Goal: Communication & Community: Answer question/provide support

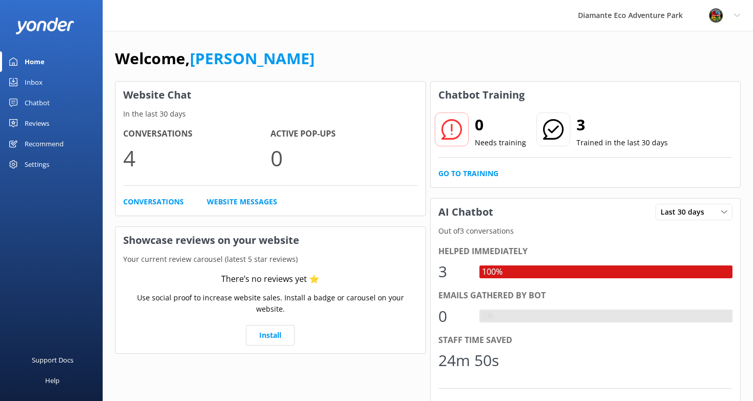
click at [42, 73] on link "Inbox" at bounding box center [51, 82] width 103 height 21
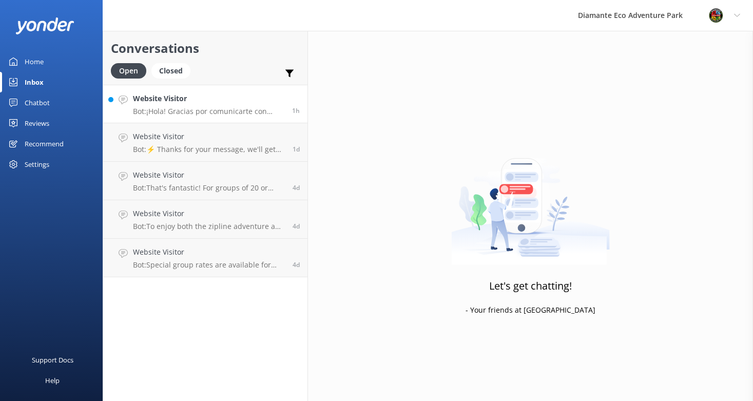
click at [216, 111] on p "Bot: ¡Hola! Gracias por comunicarte con Diamante Eco Adventure Park. ¿Cómo va t…" at bounding box center [208, 111] width 151 height 9
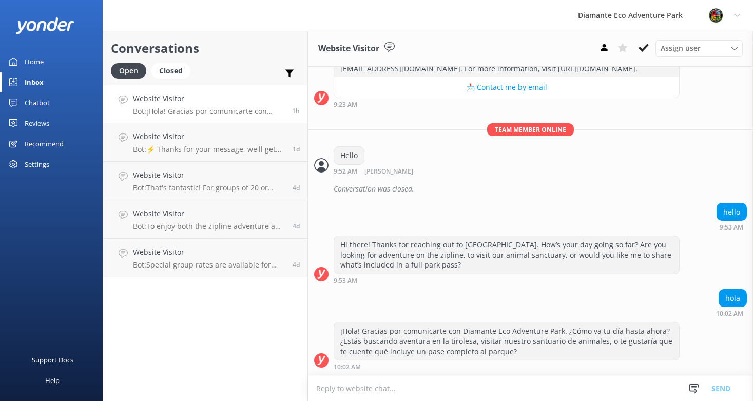
scroll to position [502, 0]
click at [176, 72] on div "Closed" at bounding box center [170, 70] width 39 height 15
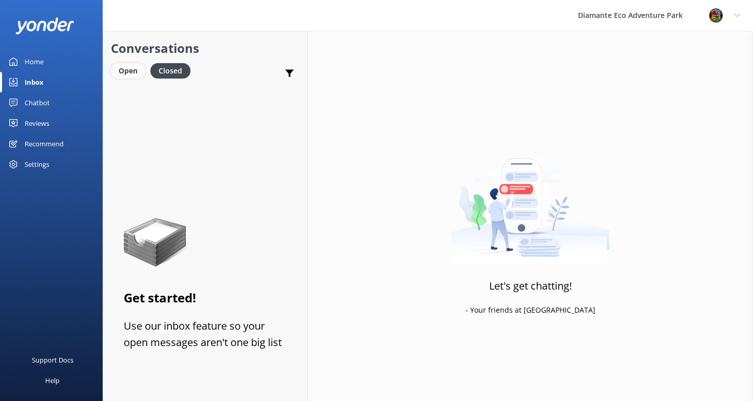
click at [133, 72] on div "Open" at bounding box center [128, 70] width 34 height 15
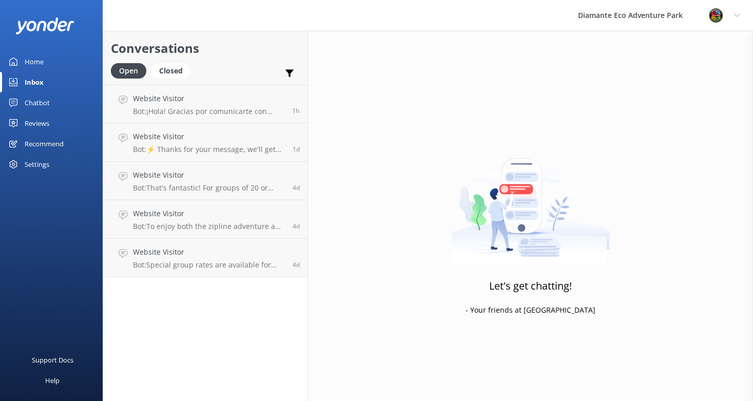
click at [30, 161] on div "Settings" at bounding box center [37, 164] width 25 height 21
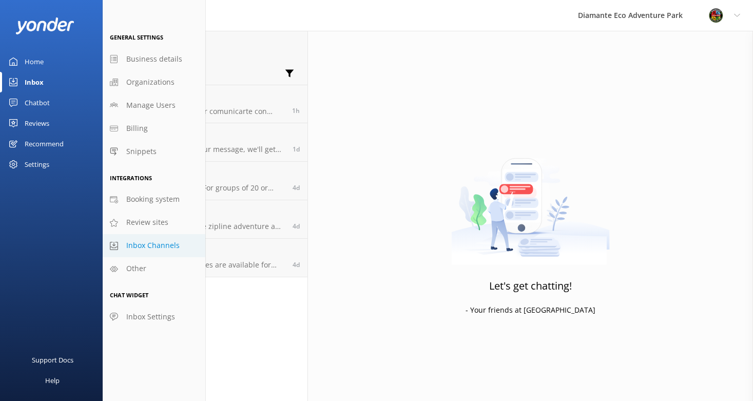
click at [169, 249] on span "Inbox Channels" at bounding box center [152, 245] width 53 height 11
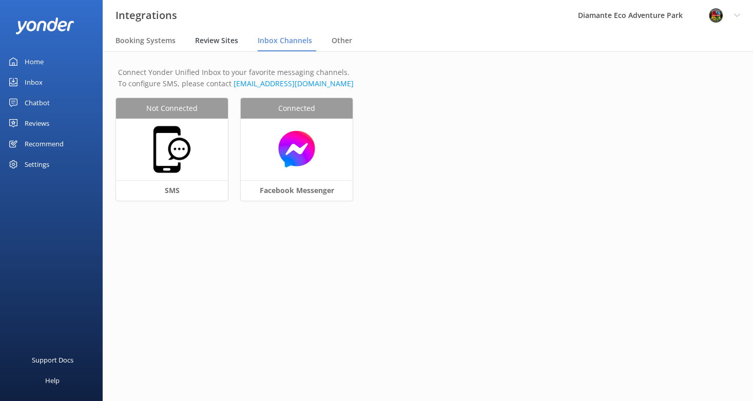
click at [210, 40] on span "Review Sites" at bounding box center [216, 40] width 43 height 10
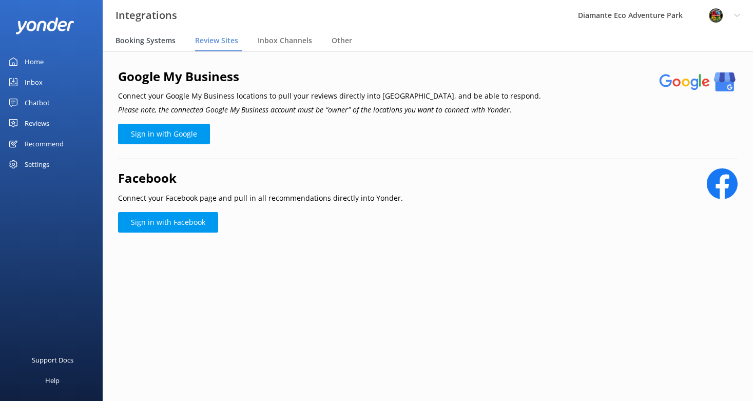
click at [159, 42] on span "Booking Systems" at bounding box center [145, 40] width 60 height 10
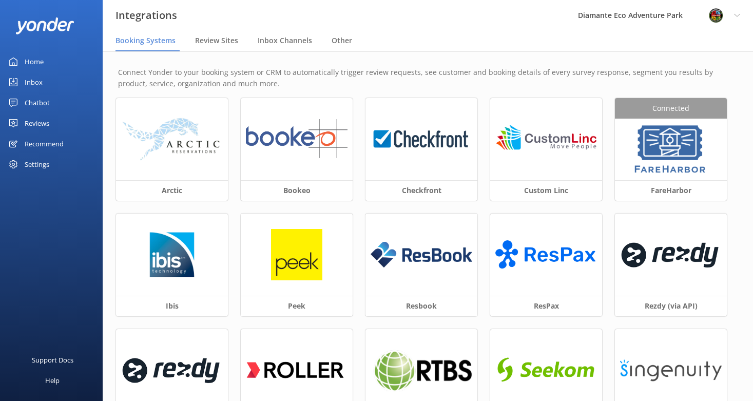
click at [33, 58] on div "Home" at bounding box center [34, 61] width 19 height 21
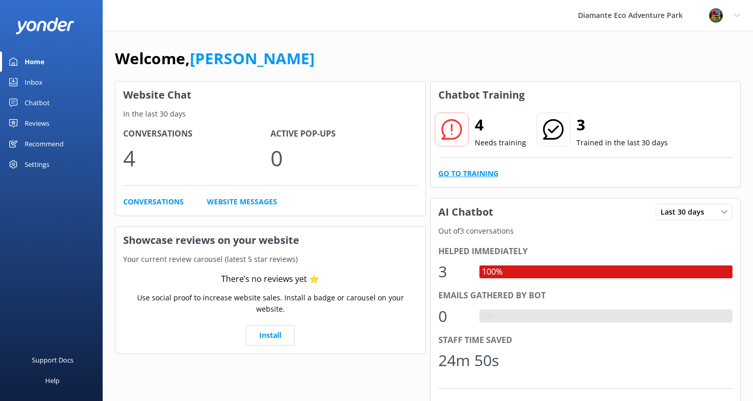
click at [466, 174] on link "Go to Training" at bounding box center [468, 173] width 60 height 11
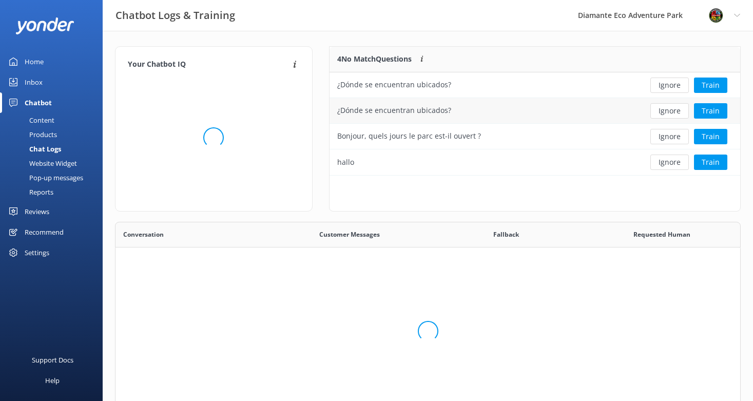
scroll to position [360, 624]
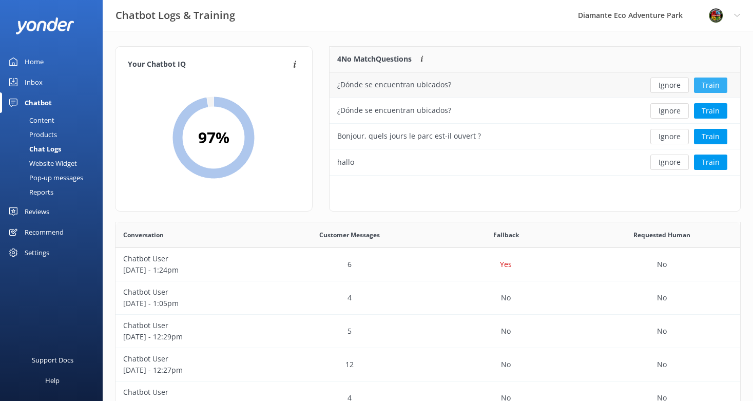
click at [710, 86] on button "Train" at bounding box center [710, 84] width 33 height 15
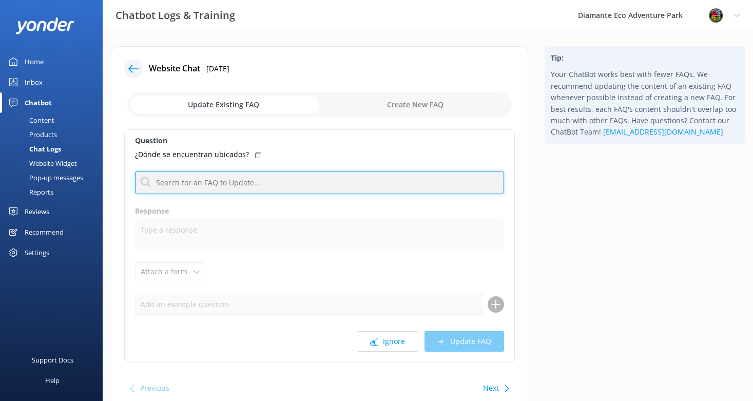
click at [170, 188] on input "text" at bounding box center [319, 182] width 369 height 23
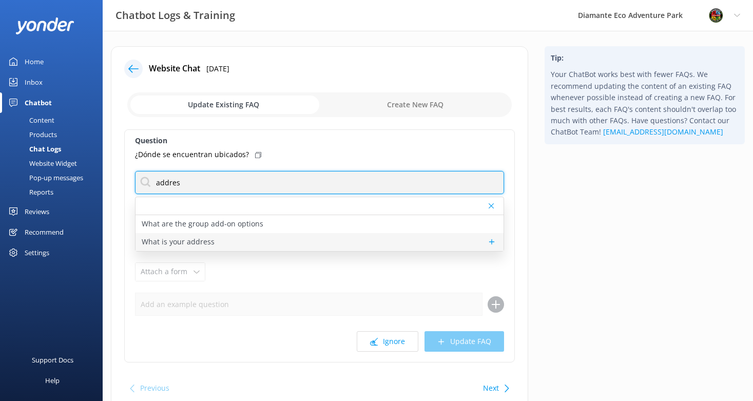
type input "addres"
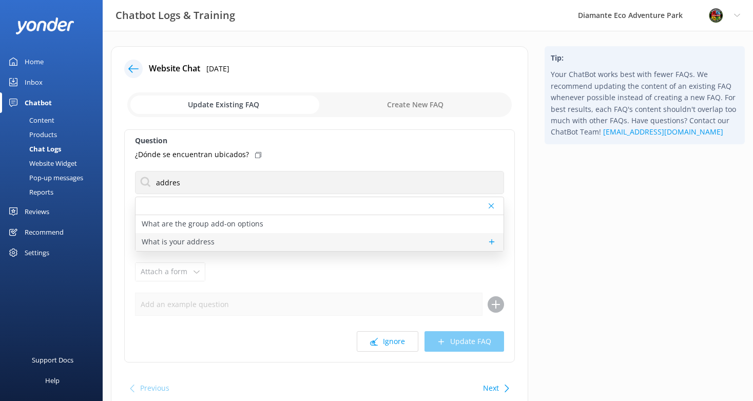
click at [184, 243] on p "What is your address" at bounding box center [178, 241] width 73 height 11
type textarea "[GEOGRAPHIC_DATA] is located at RIU Hotel [STREET_ADDRESS][PERSON_NAME]. For di…"
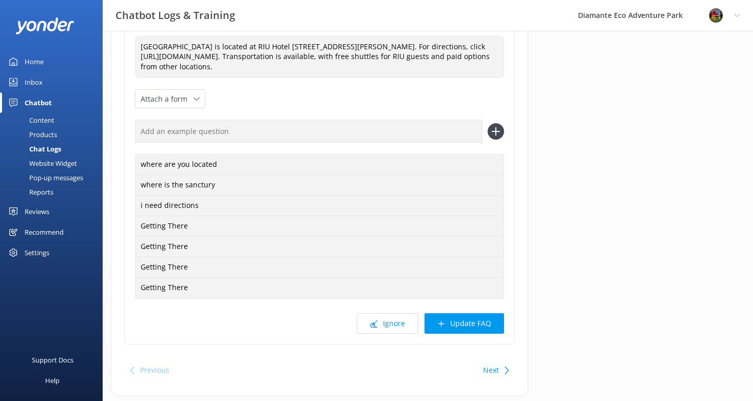
scroll to position [198, 0]
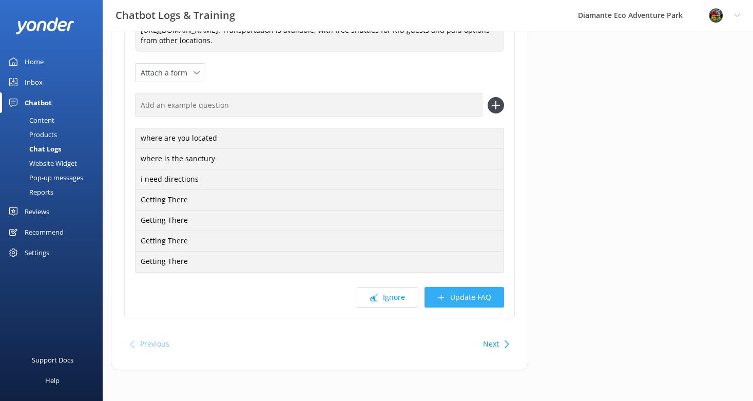
click at [476, 299] on button "Update FAQ" at bounding box center [464, 297] width 80 height 21
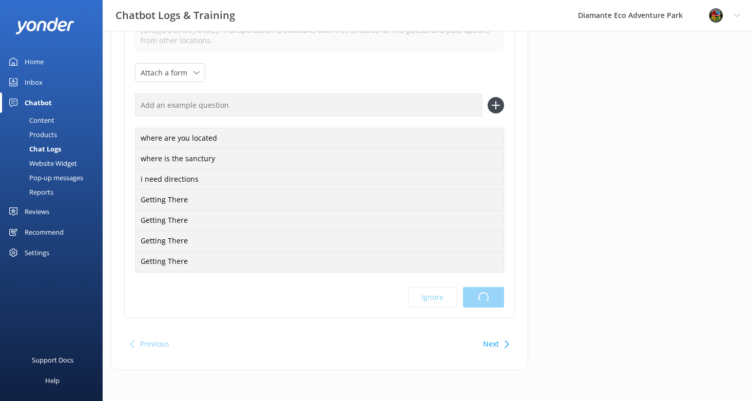
scroll to position [0, 0]
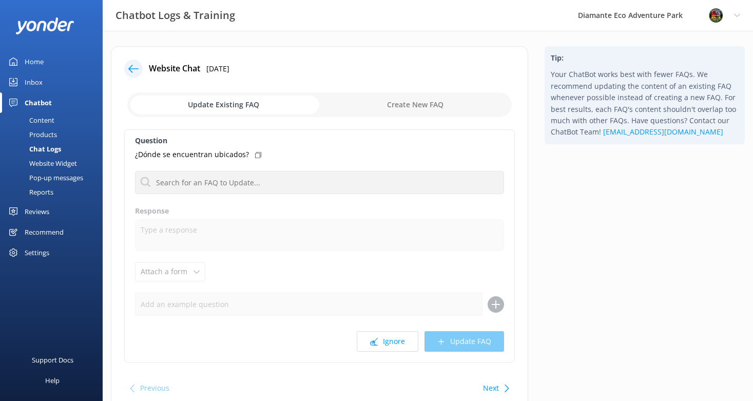
scroll to position [3, 0]
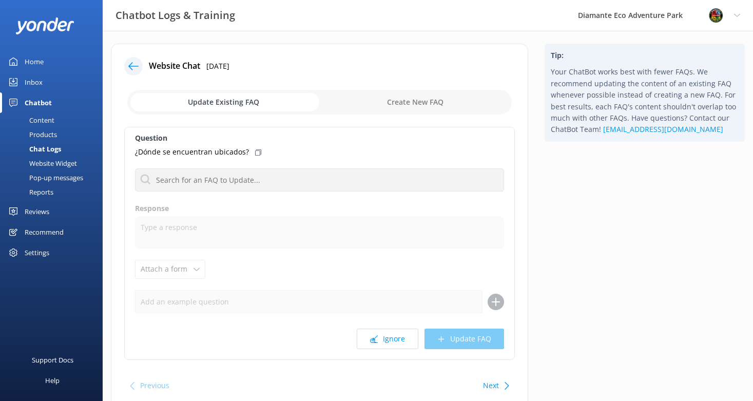
click at [140, 66] on div at bounding box center [133, 66] width 18 height 18
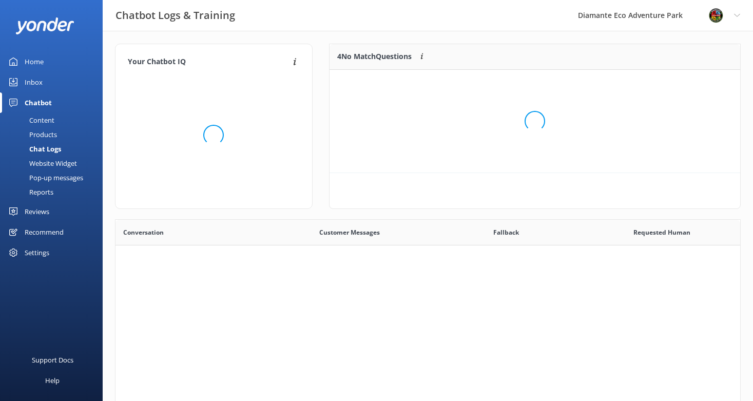
scroll to position [103, 410]
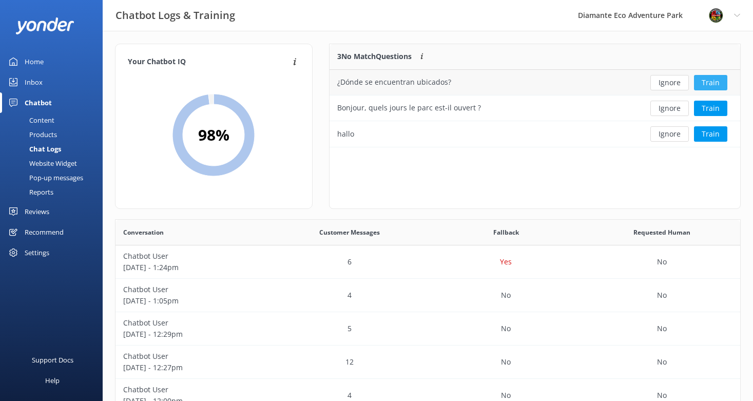
click at [711, 84] on button "Train" at bounding box center [710, 82] width 33 height 15
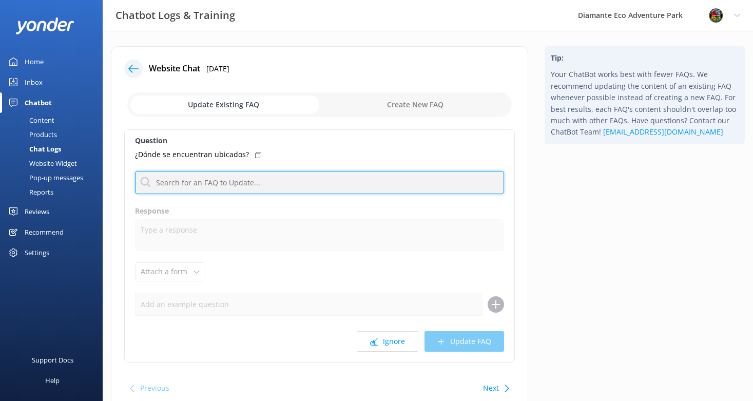
click at [198, 186] on input "text" at bounding box center [319, 182] width 369 height 23
click at [243, 184] on input "text" at bounding box center [319, 182] width 369 height 23
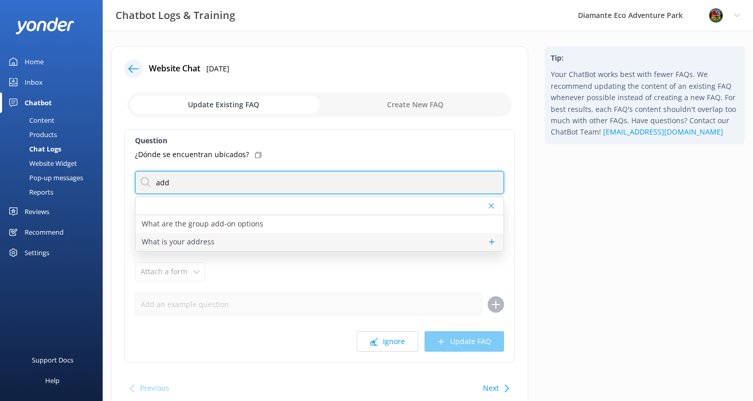
type input "add"
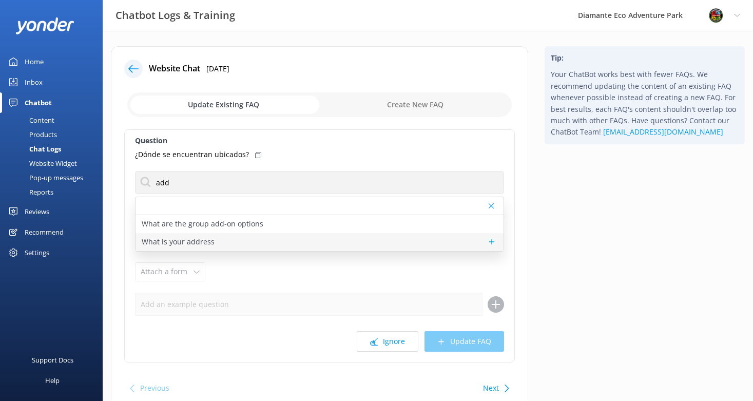
click at [179, 241] on p "What is your address" at bounding box center [178, 241] width 73 height 11
type textarea "[GEOGRAPHIC_DATA] is located at RIU Hotel [STREET_ADDRESS][PERSON_NAME]. For di…"
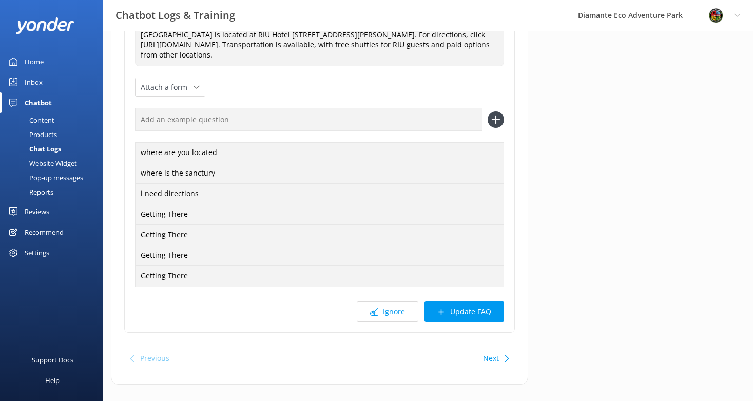
scroll to position [198, 0]
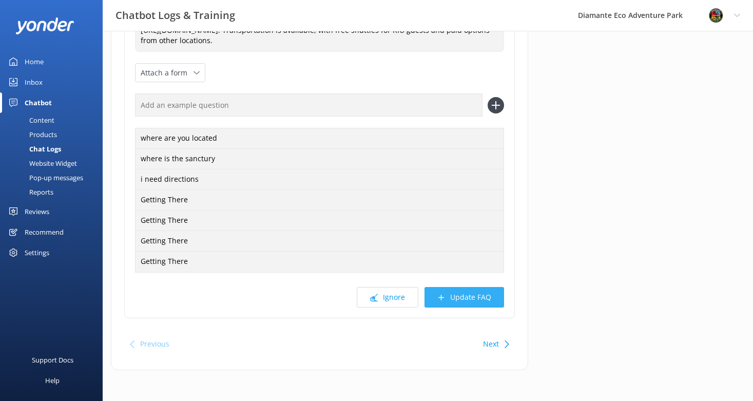
click at [467, 301] on button "Update FAQ" at bounding box center [464, 297] width 80 height 21
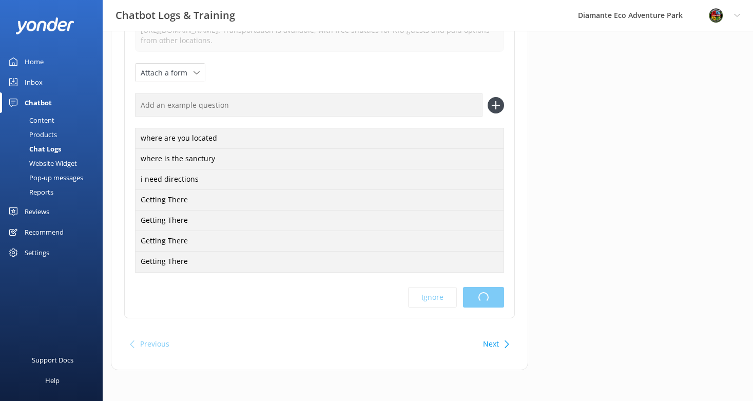
scroll to position [0, 0]
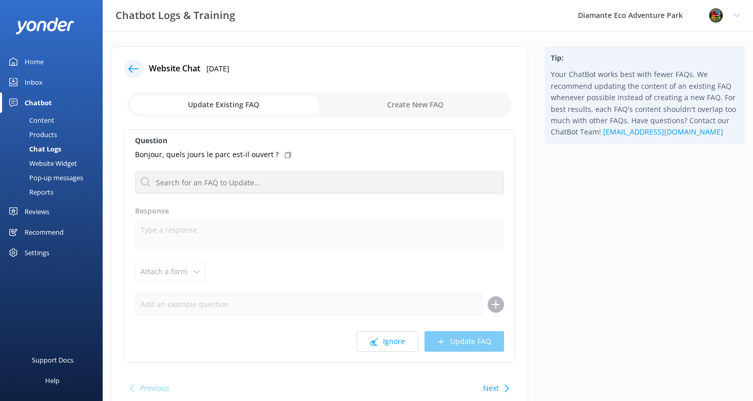
click at [132, 70] on icon at bounding box center [133, 69] width 10 height 10
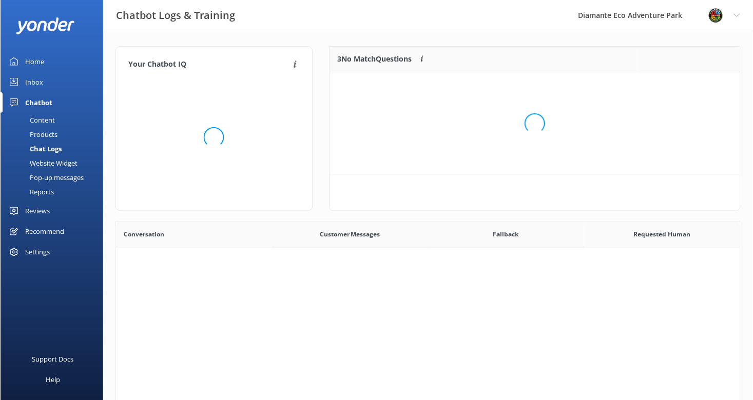
scroll to position [77, 410]
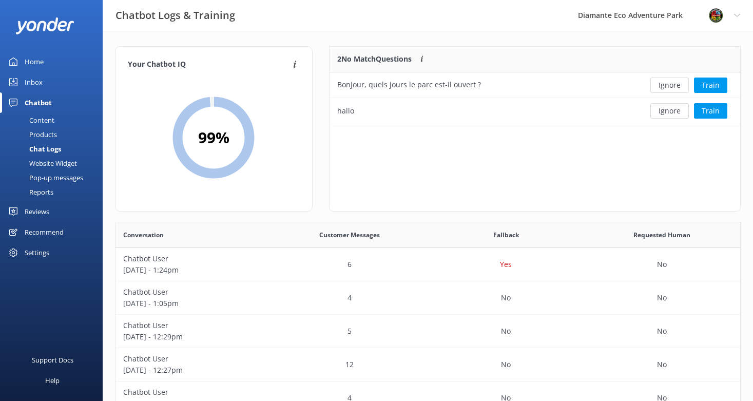
click at [41, 116] on div "Content" at bounding box center [30, 120] width 48 height 14
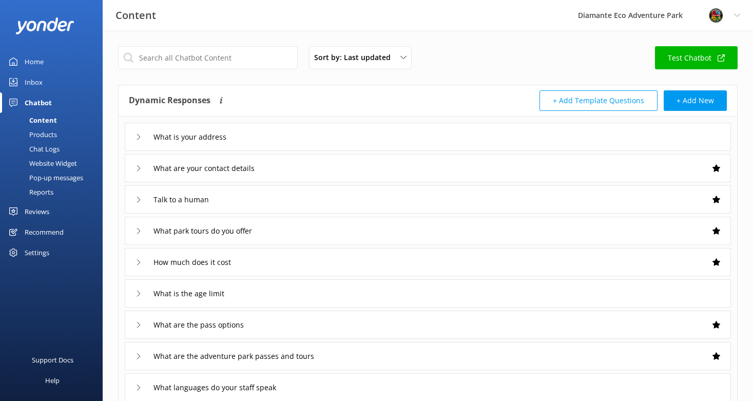
click at [31, 80] on div "Inbox" at bounding box center [34, 82] width 18 height 21
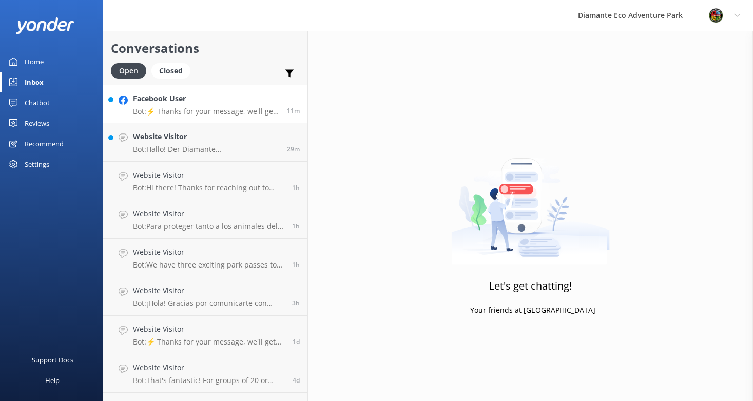
click at [218, 105] on div "Facebook User Bot: ⚡ Thanks for your message, we'll get back to you as soon as …" at bounding box center [206, 104] width 146 height 22
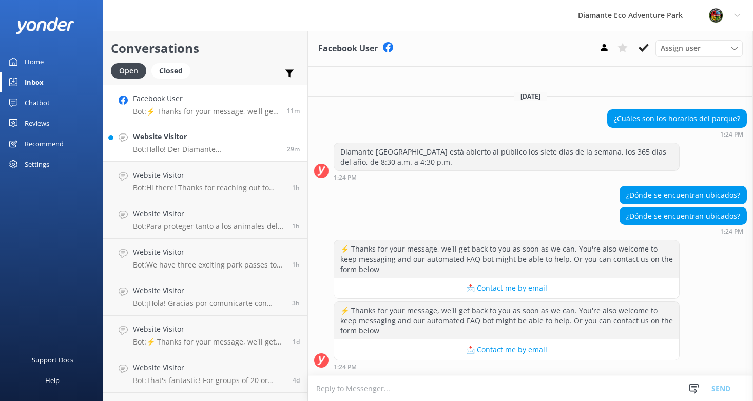
click at [203, 128] on link "Website Visitor Bot: Hallo! Der Diamante [GEOGRAPHIC_DATA] ist das ganze Jahr ü…" at bounding box center [205, 142] width 204 height 38
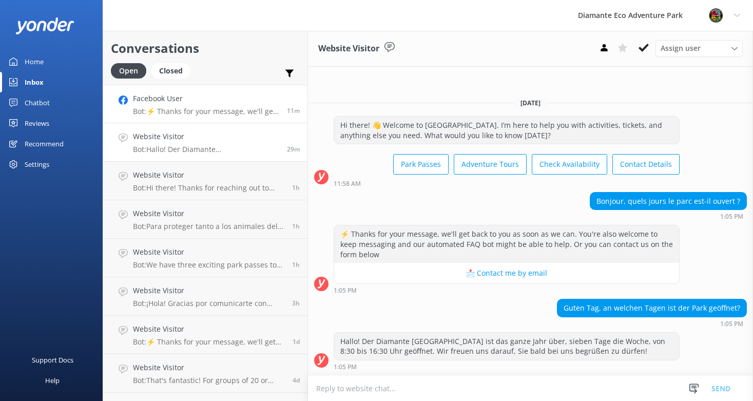
click at [179, 105] on div "Facebook User Bot: ⚡ Thanks for your message, we'll get back to you as soon as …" at bounding box center [206, 104] width 146 height 22
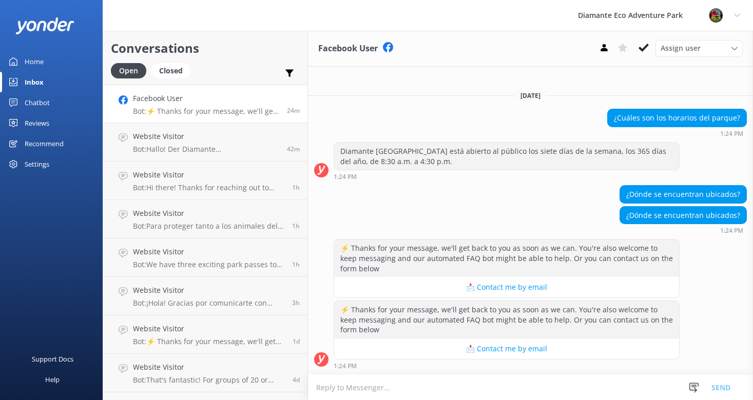
click at [35, 66] on div "Home" at bounding box center [34, 61] width 19 height 21
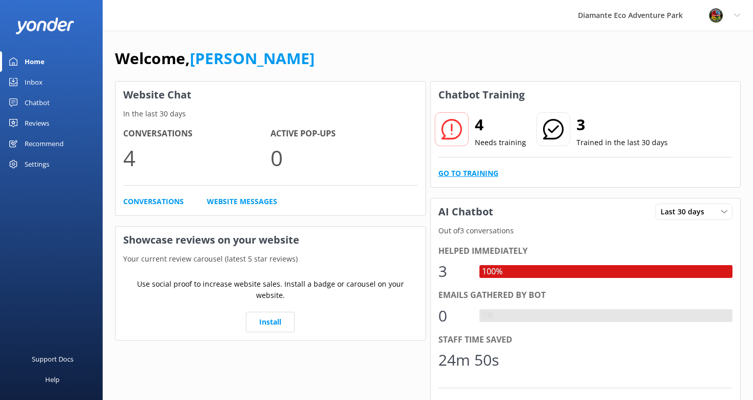
click at [456, 178] on link "Go to Training" at bounding box center [468, 173] width 60 height 11
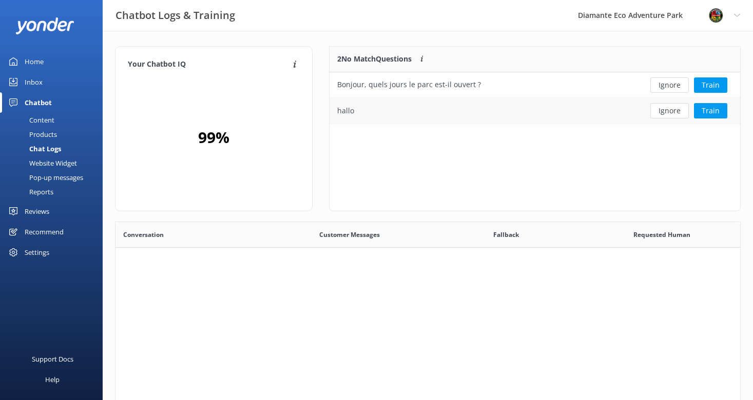
scroll to position [77, 410]
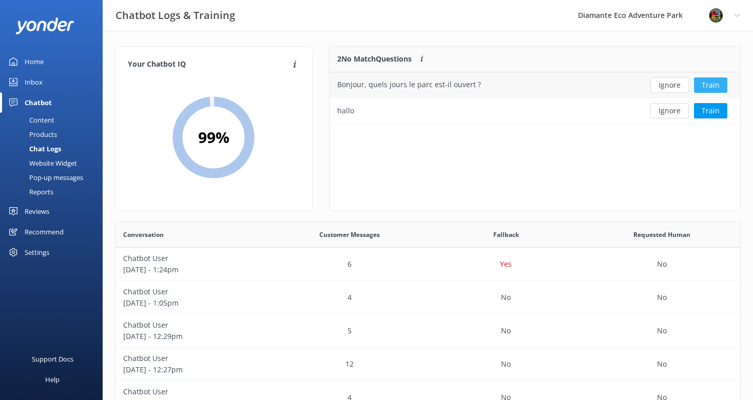
click at [714, 84] on button "Train" at bounding box center [710, 84] width 33 height 15
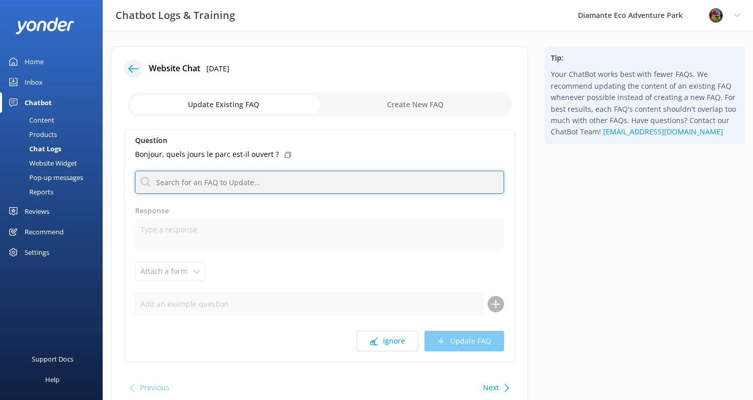
click at [180, 188] on input "text" at bounding box center [319, 182] width 369 height 23
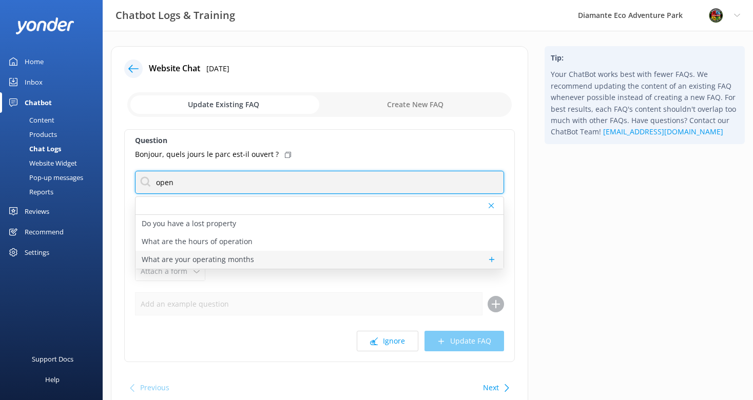
type input "open"
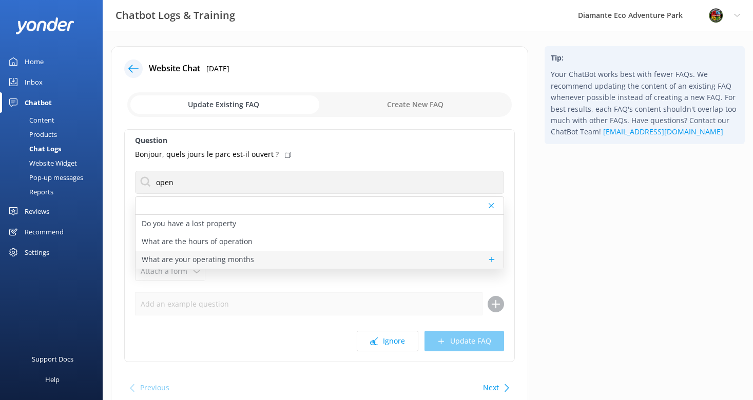
click at [215, 259] on p "What are your operating months" at bounding box center [198, 259] width 112 height 11
type textarea "We’re open year-round, rain or shine."
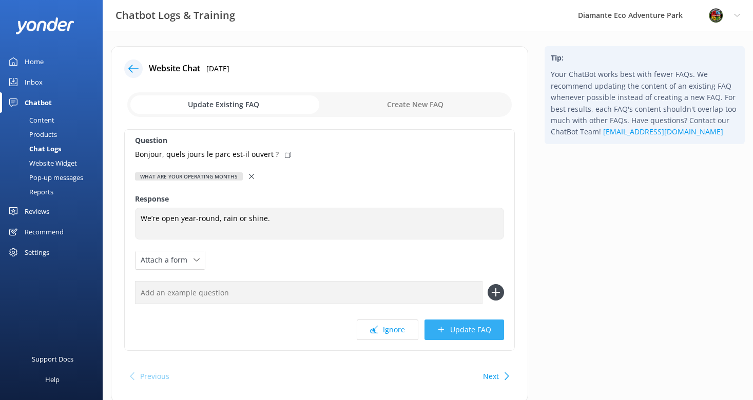
click at [498, 329] on button "Update FAQ" at bounding box center [464, 330] width 80 height 21
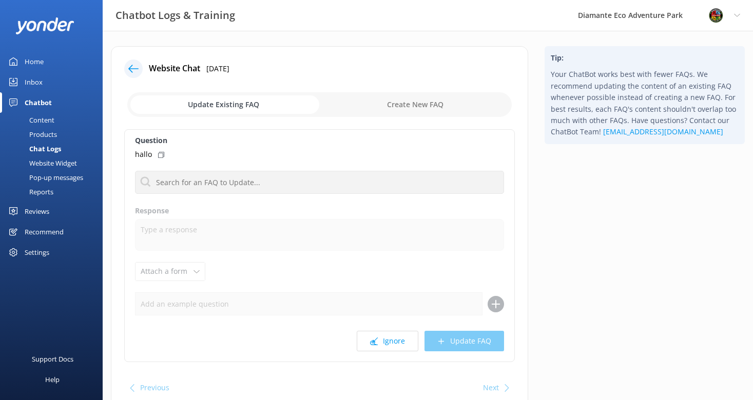
click at [130, 66] on icon at bounding box center [133, 69] width 10 height 10
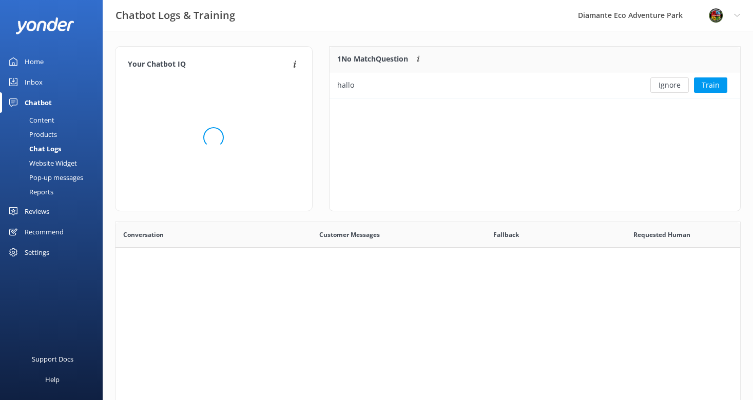
scroll to position [52, 410]
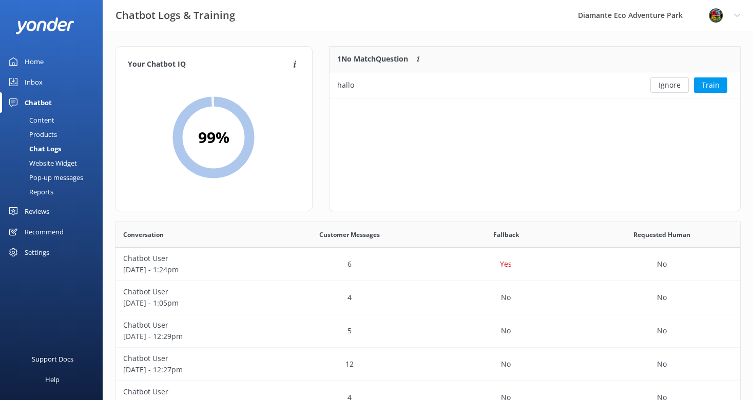
scroll to position [360, 624]
